Goal: Task Accomplishment & Management: Manage account settings

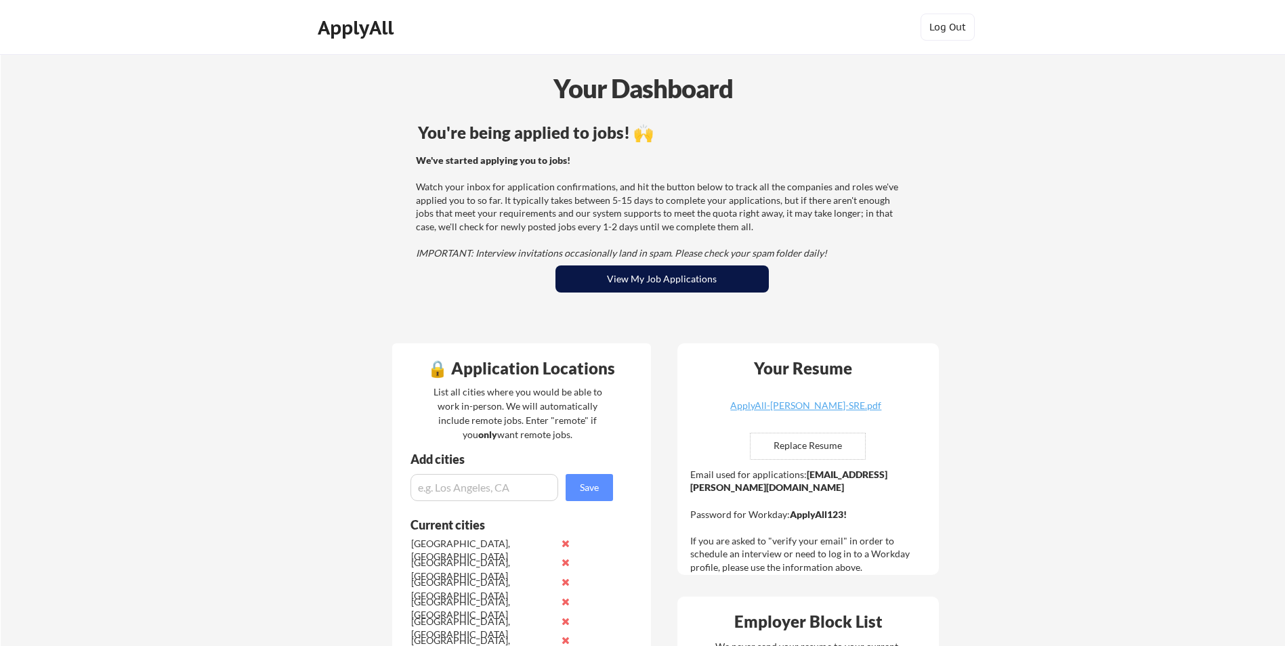
click at [667, 280] on button "View My Job Applications" at bounding box center [662, 279] width 213 height 27
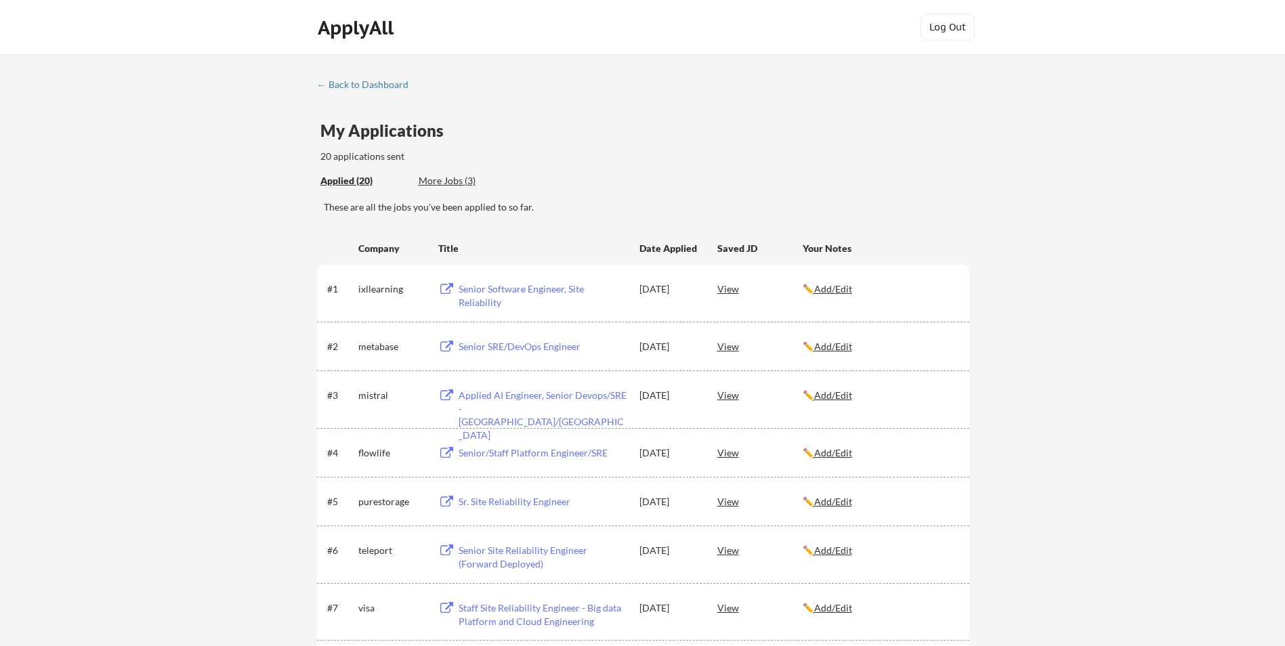
click at [459, 181] on div "More Jobs (3)" at bounding box center [469, 181] width 100 height 14
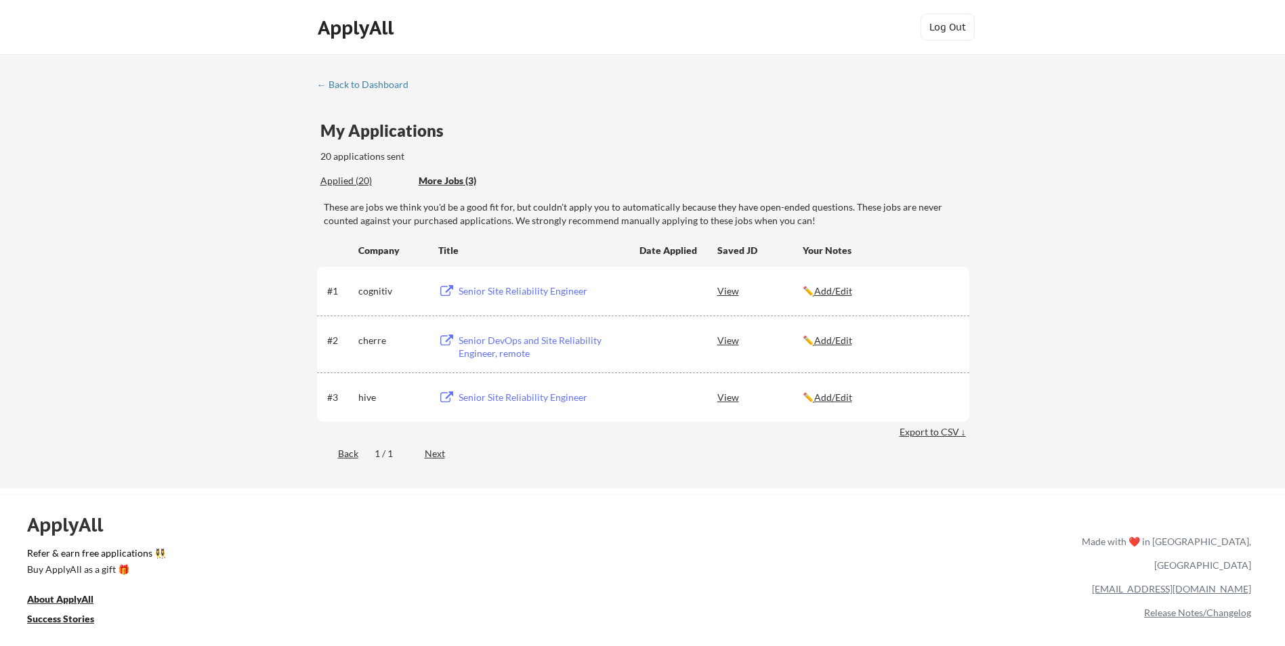
click at [345, 183] on div "Applied (20)" at bounding box center [364, 181] width 88 height 14
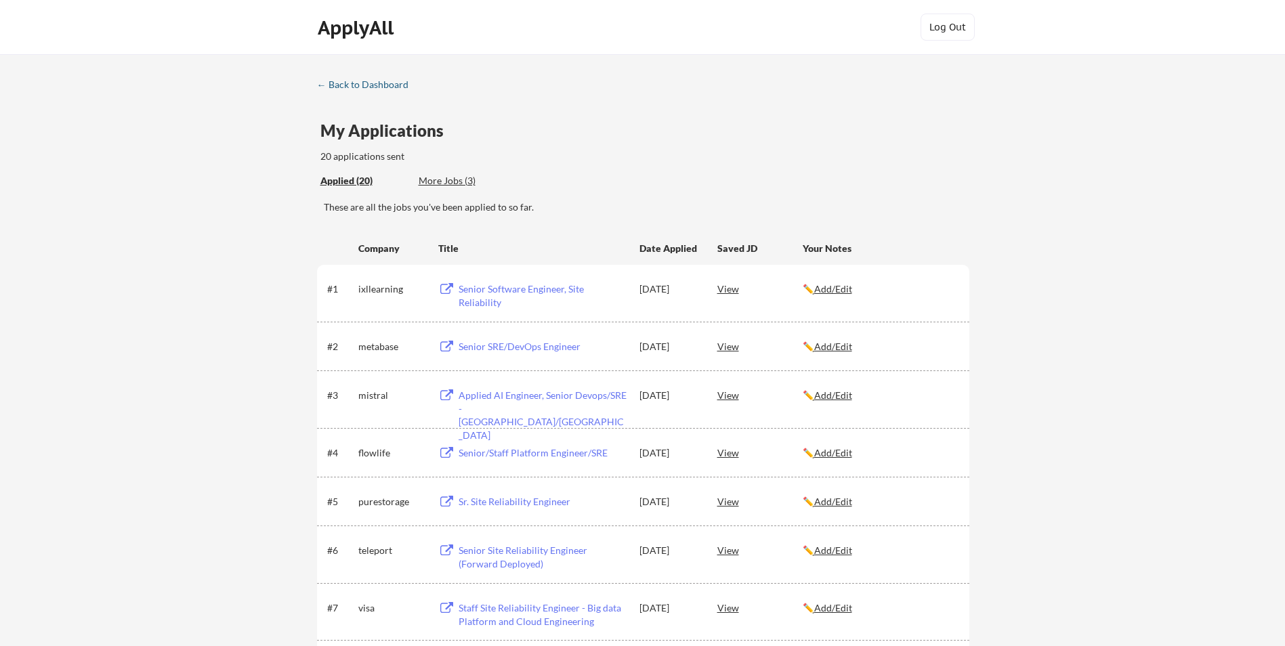
click at [335, 85] on div "← Back to Dashboard" at bounding box center [368, 84] width 102 height 9
